Goal: Task Accomplishment & Management: Complete application form

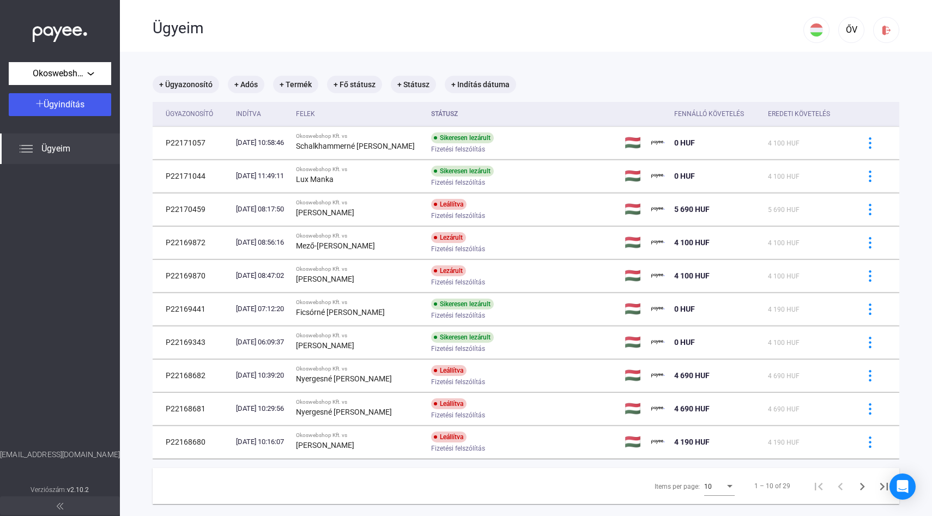
click at [38, 151] on div "Ügyeim" at bounding box center [60, 149] width 120 height 31
click at [99, 102] on div "Ügyindítás" at bounding box center [60, 104] width 96 height 13
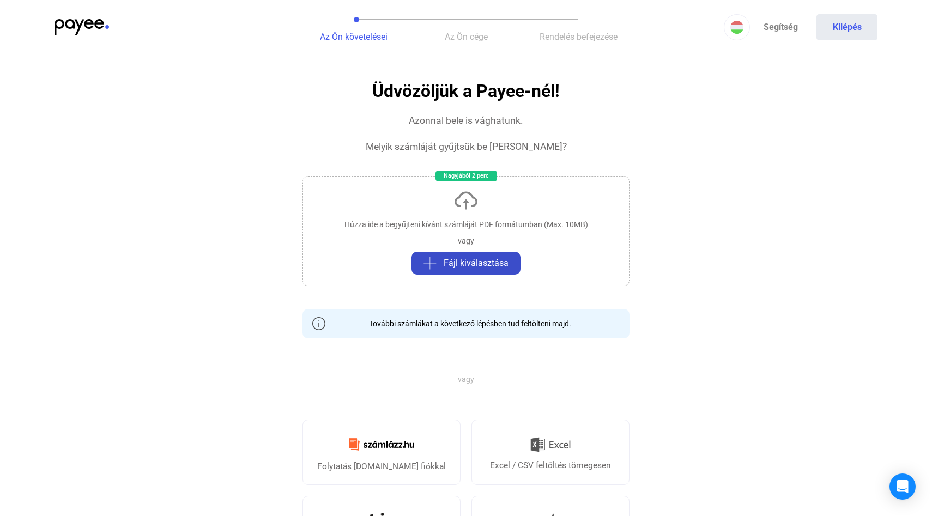
click at [485, 261] on span "Fájl kiválasztása" at bounding box center [476, 263] width 65 height 13
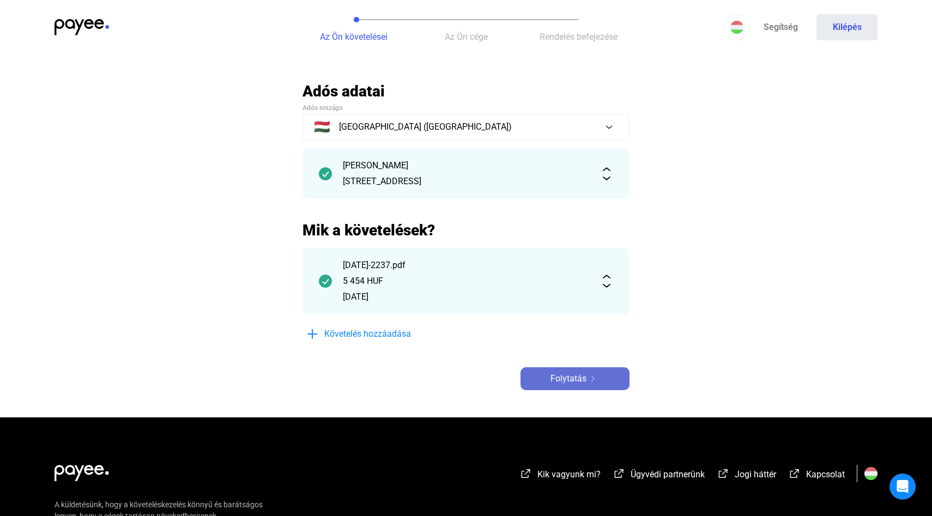
click at [571, 382] on span "Folytatás" at bounding box center [568, 378] width 36 height 13
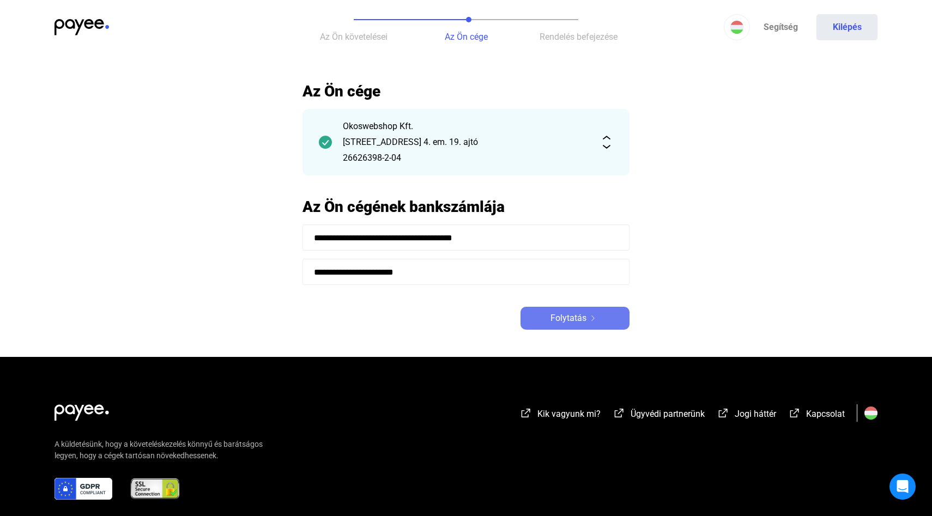
click at [572, 315] on span "Folytatás" at bounding box center [568, 318] width 36 height 13
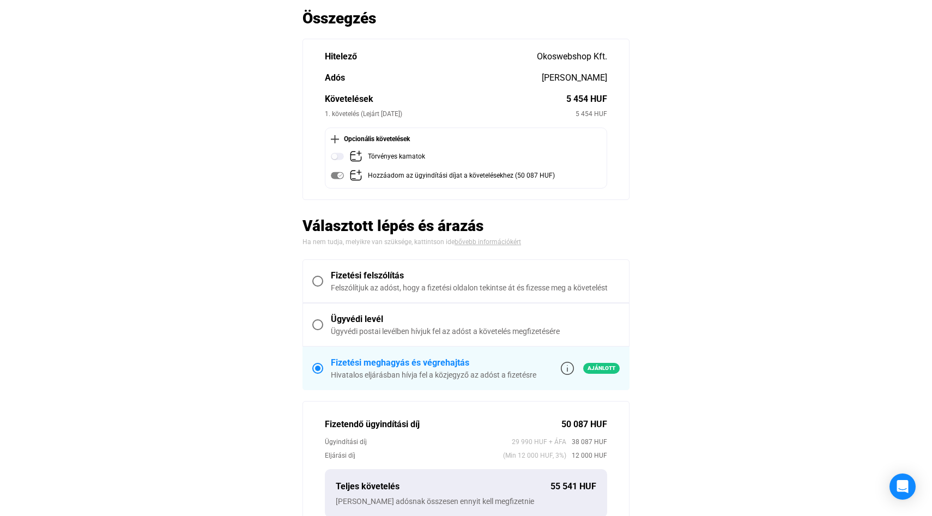
scroll to position [70, 0]
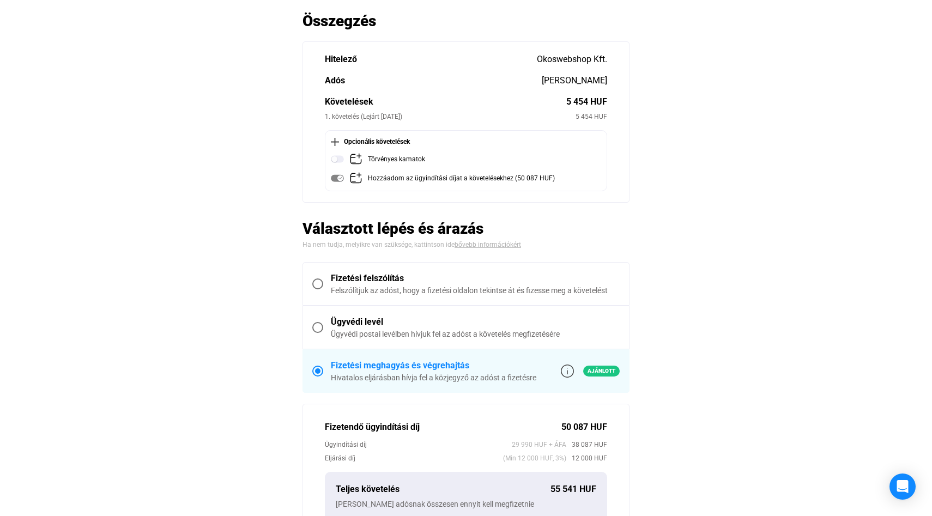
click at [318, 283] on span at bounding box center [317, 284] width 11 height 11
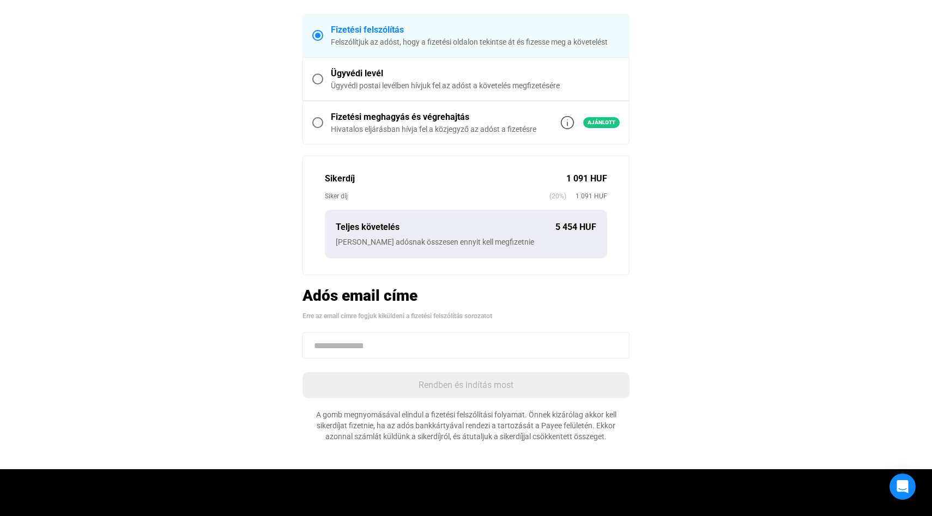
scroll to position [286, 0]
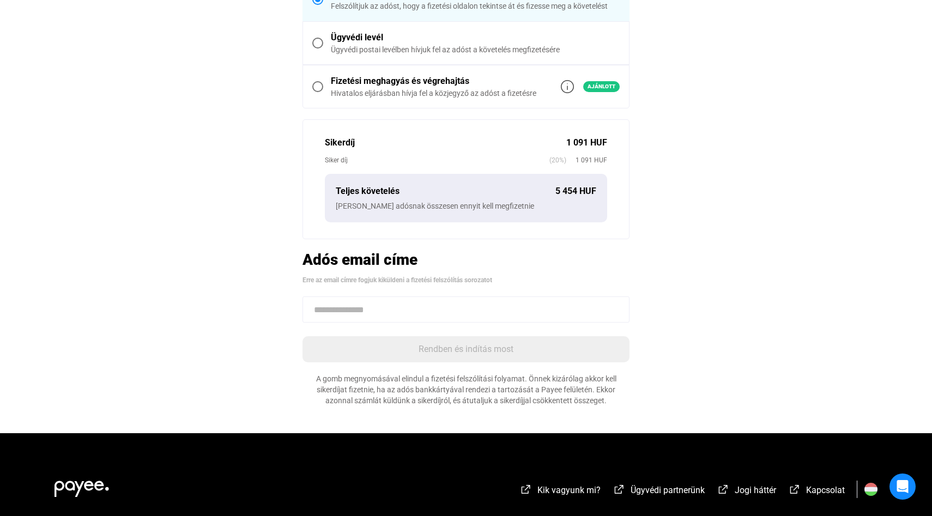
click at [355, 311] on input at bounding box center [465, 309] width 327 height 26
click at [344, 309] on input at bounding box center [465, 309] width 327 height 26
paste input "**********"
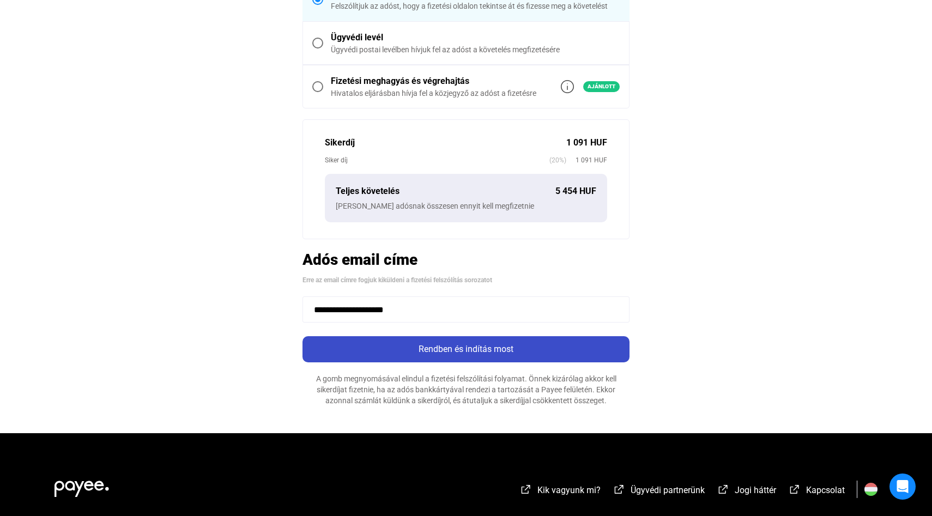
type input "**********"
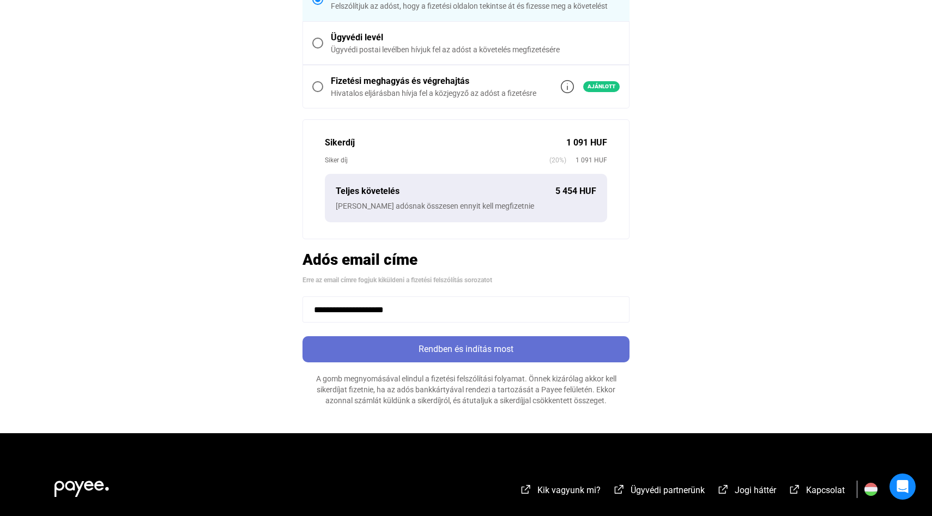
click at [477, 347] on div "Rendben és indítás most" at bounding box center [466, 349] width 320 height 13
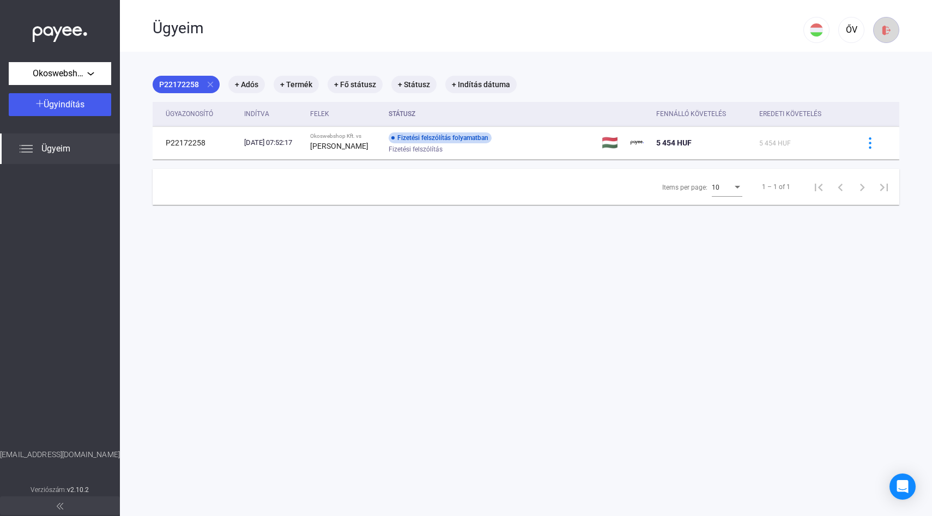
click at [887, 28] on img at bounding box center [886, 30] width 11 height 11
